Goal: Obtain resource: Obtain resource

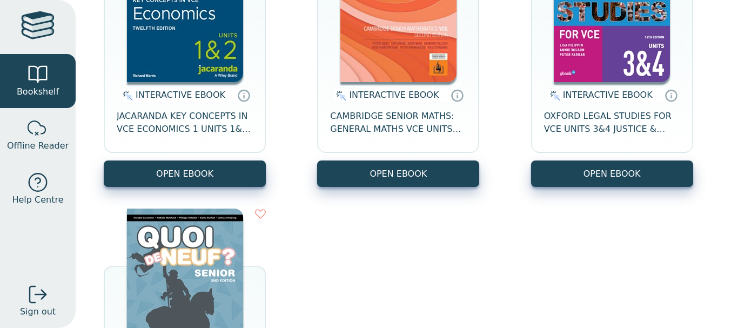
scroll to position [228, 0]
click at [199, 179] on button "OPEN EBOOK" at bounding box center [185, 174] width 162 height 26
click at [234, 126] on span "JACARANDA KEY CONCEPTS IN VCE ECONOMICS 1 UNITS 1&2 12E EBOOK" at bounding box center [185, 123] width 136 height 26
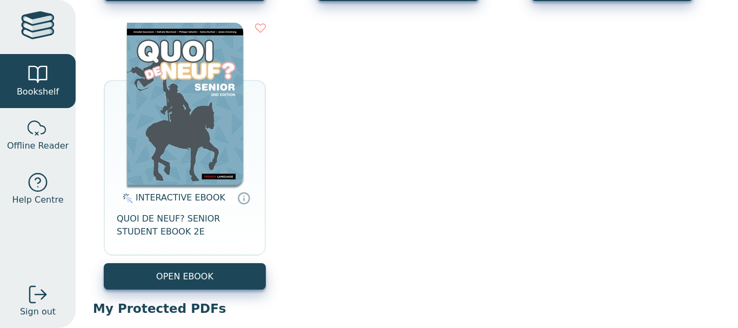
scroll to position [249, 0]
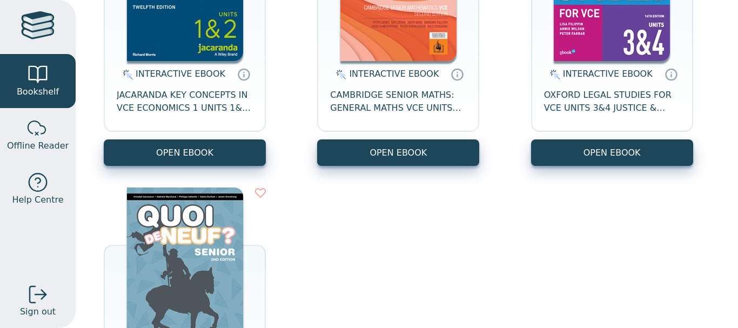
click at [198, 158] on button "OPEN EBOOK" at bounding box center [185, 152] width 162 height 26
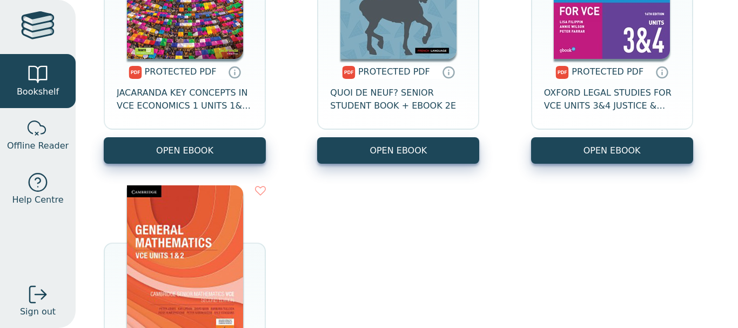
scroll to position [841, 0]
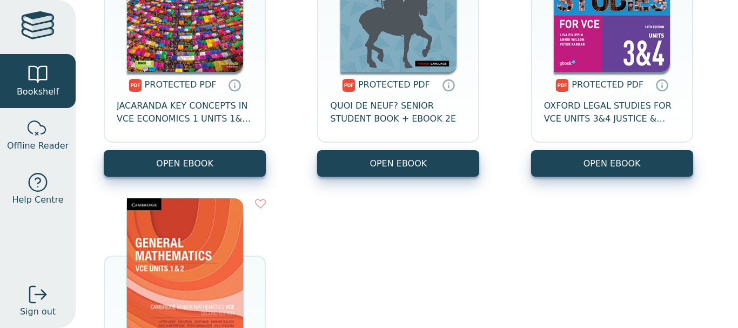
click at [241, 166] on link "OPEN EBOOK" at bounding box center [185, 163] width 162 height 26
click at [226, 122] on span "JACARANDA KEY CONCEPTS IN VCE ECONOMICS 1 UNITS 1&2 LEARNON + PRINT 12E" at bounding box center [185, 112] width 136 height 26
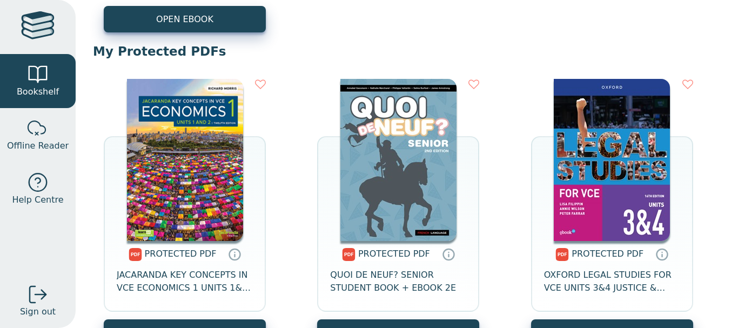
scroll to position [907, 0]
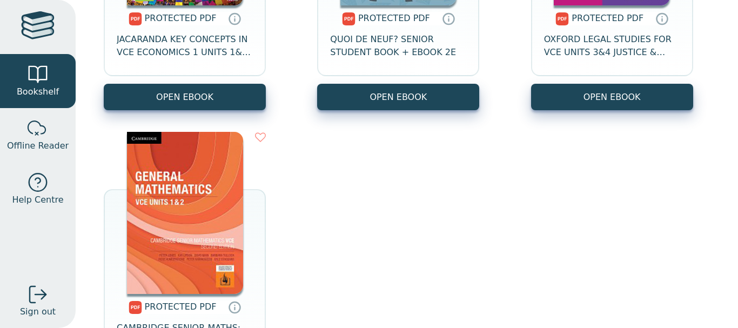
click at [184, 50] on span "JACARANDA KEY CONCEPTS IN VCE ECONOMICS 1 UNITS 1&2 LEARNON + PRINT 12E" at bounding box center [185, 46] width 136 height 26
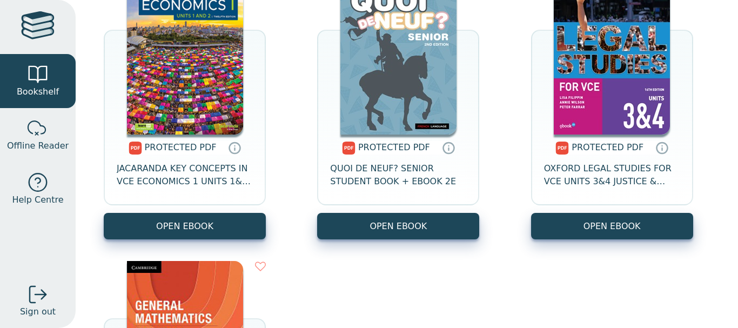
scroll to position [777, 0]
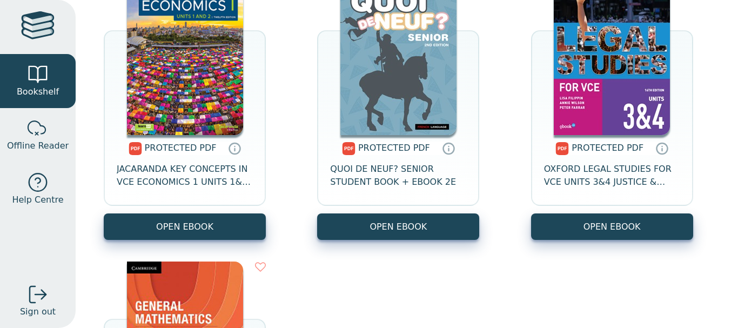
click at [207, 170] on span "JACARANDA KEY CONCEPTS IN VCE ECONOMICS 1 UNITS 1&2 LEARNON + PRINT 12E" at bounding box center [185, 176] width 136 height 26
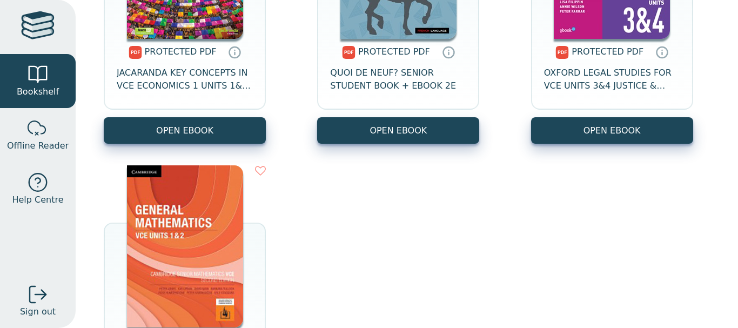
scroll to position [881, 0]
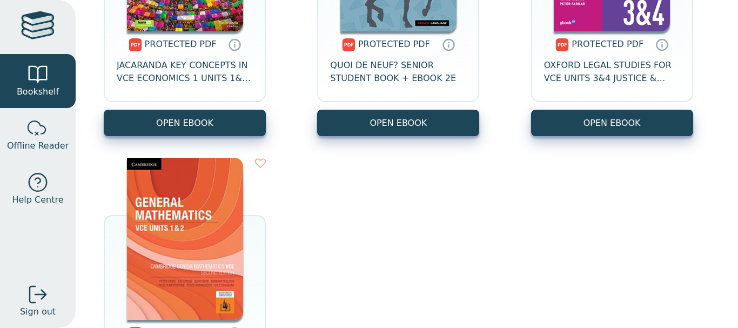
click at [216, 115] on link "OPEN EBOOK" at bounding box center [185, 123] width 162 height 26
